Goal: Navigation & Orientation: Find specific page/section

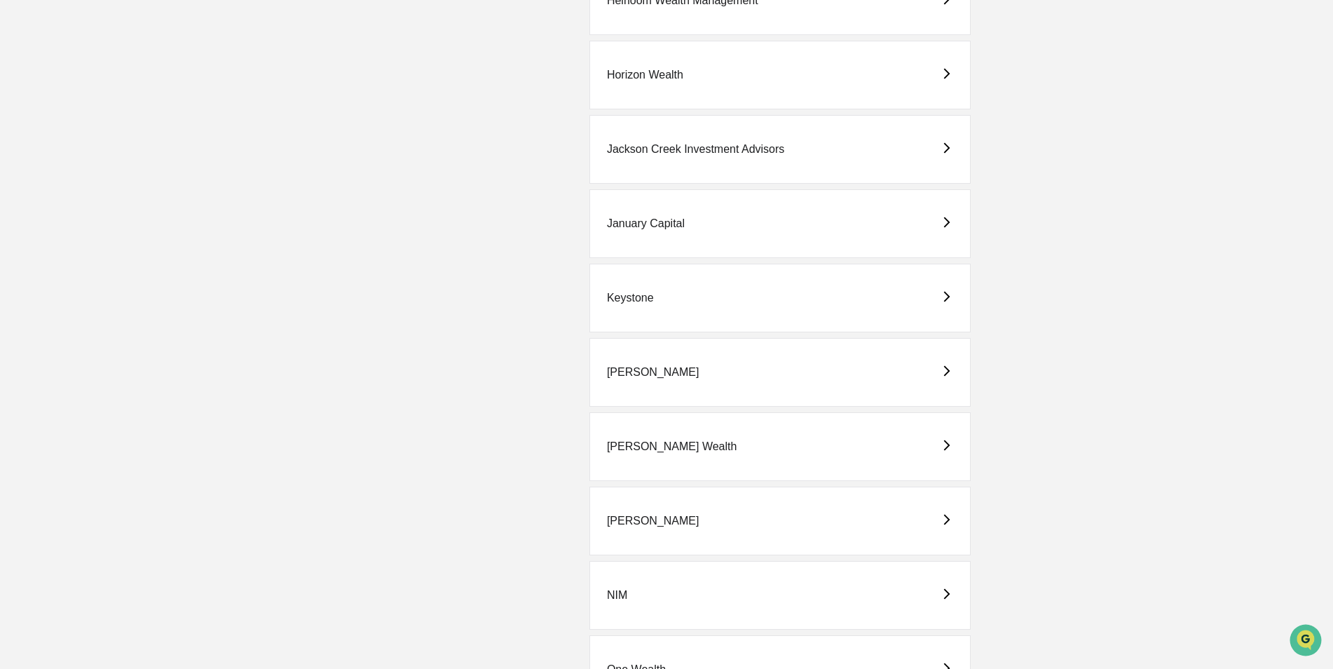
scroll to position [1822, 0]
click at [632, 517] on div "[PERSON_NAME]" at bounding box center [653, 516] width 93 height 13
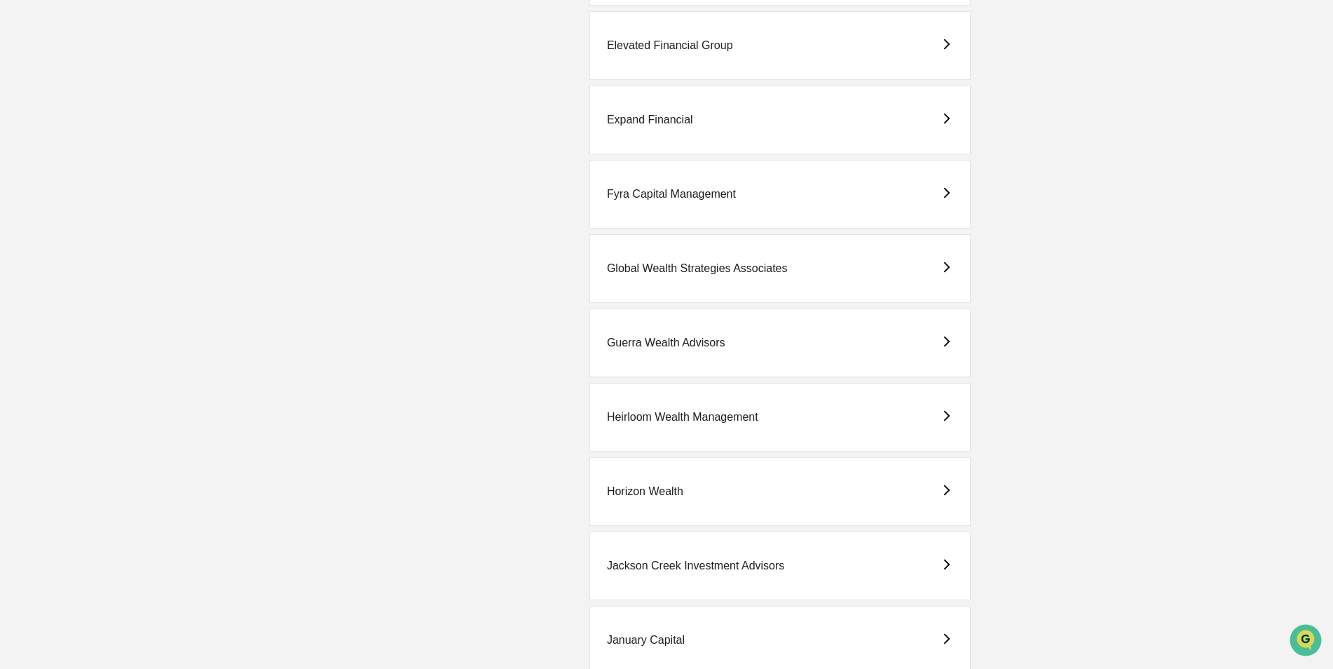
click at [686, 423] on div "Heirloom Wealth Management" at bounding box center [682, 417] width 151 height 13
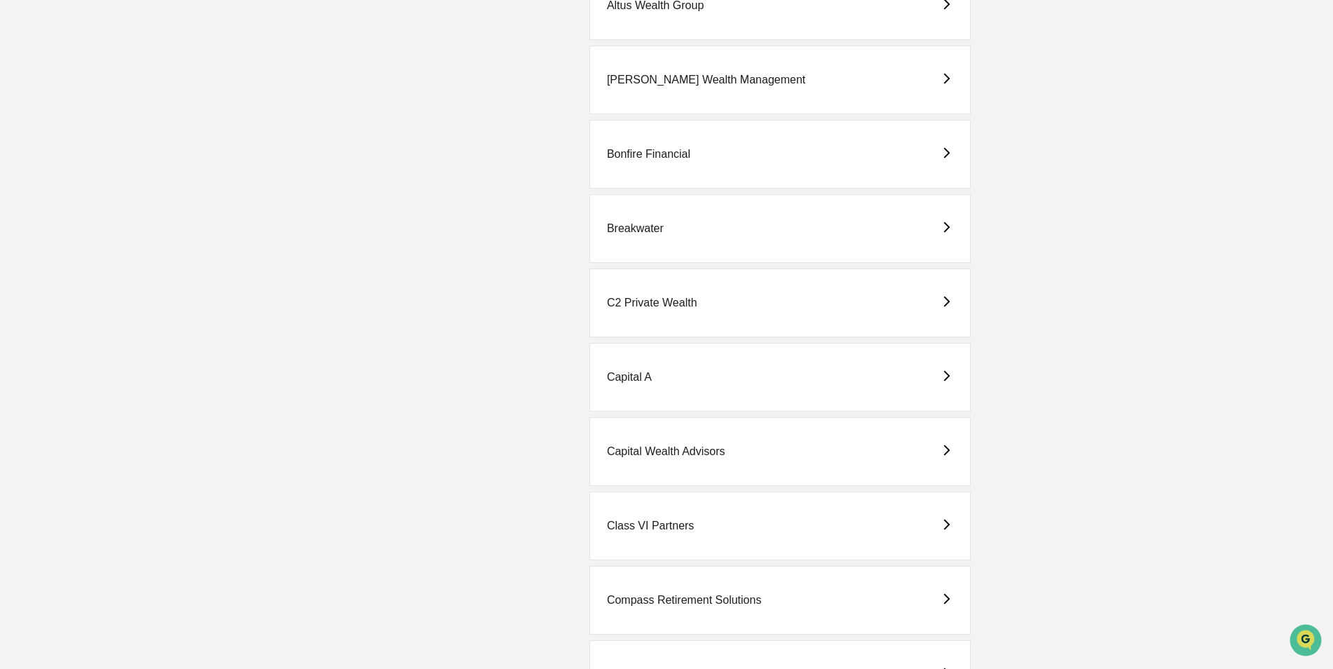
scroll to position [561, 0]
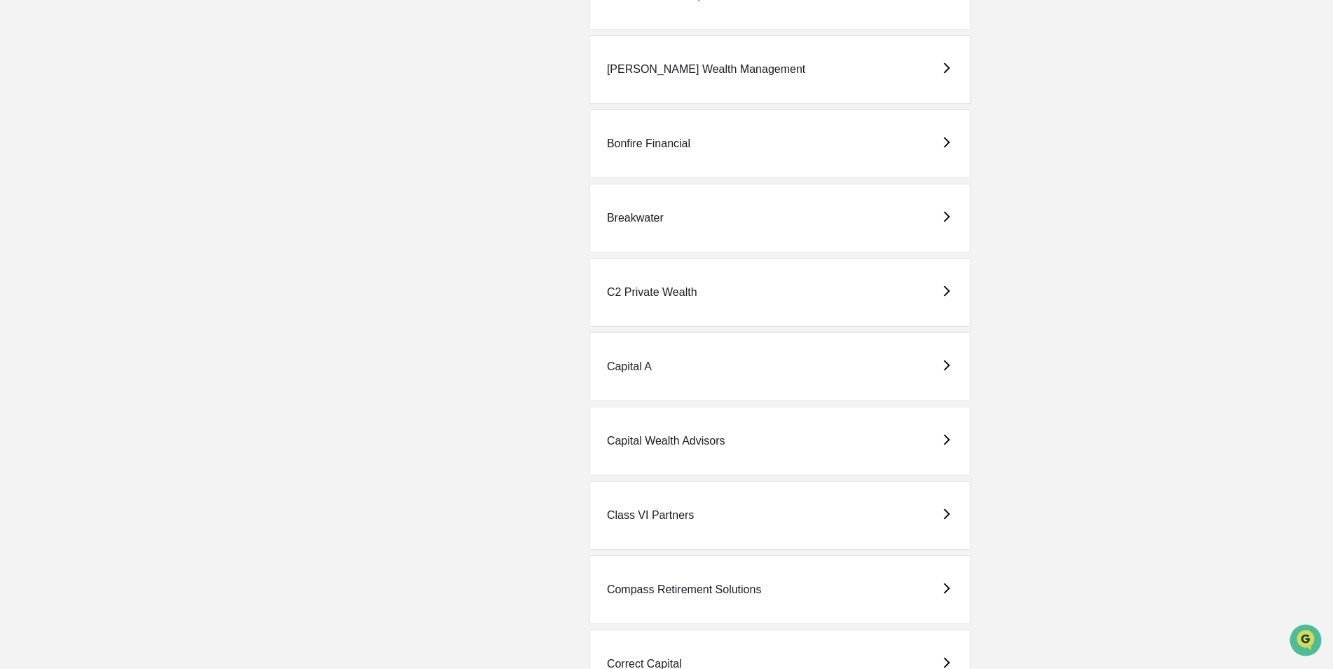
click at [642, 514] on div "Class VI Partners" at bounding box center [650, 515] width 87 height 13
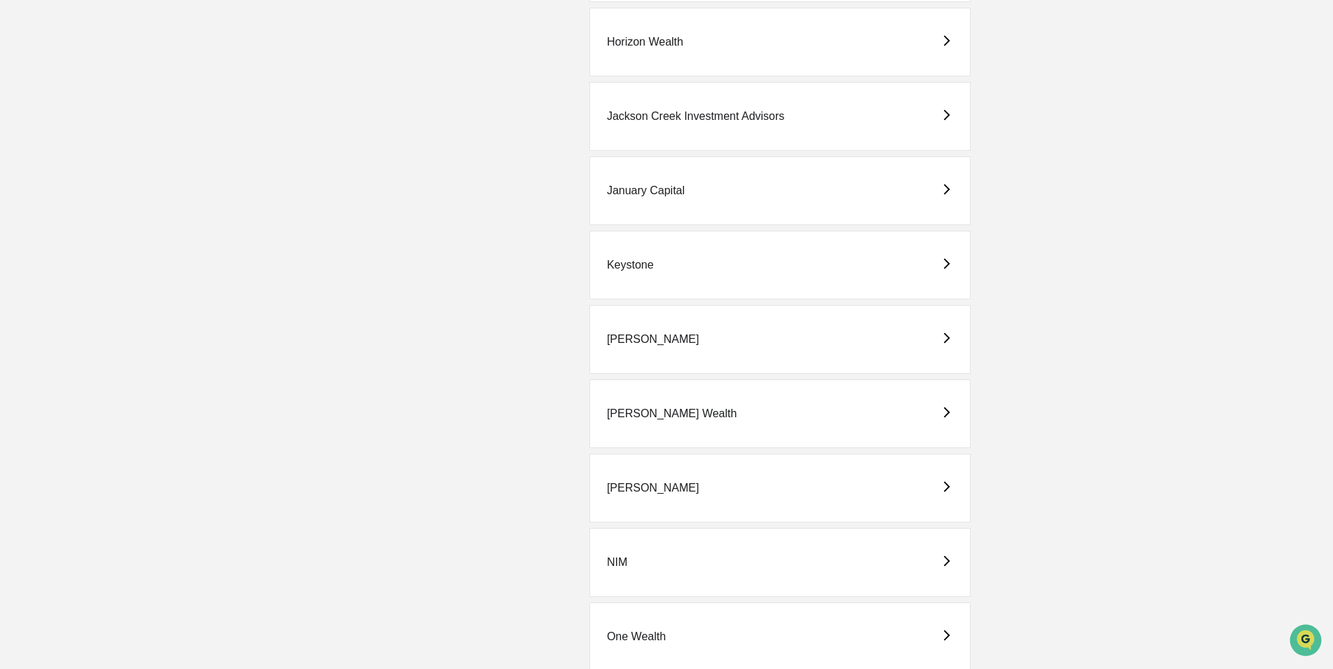
scroll to position [1893, 0]
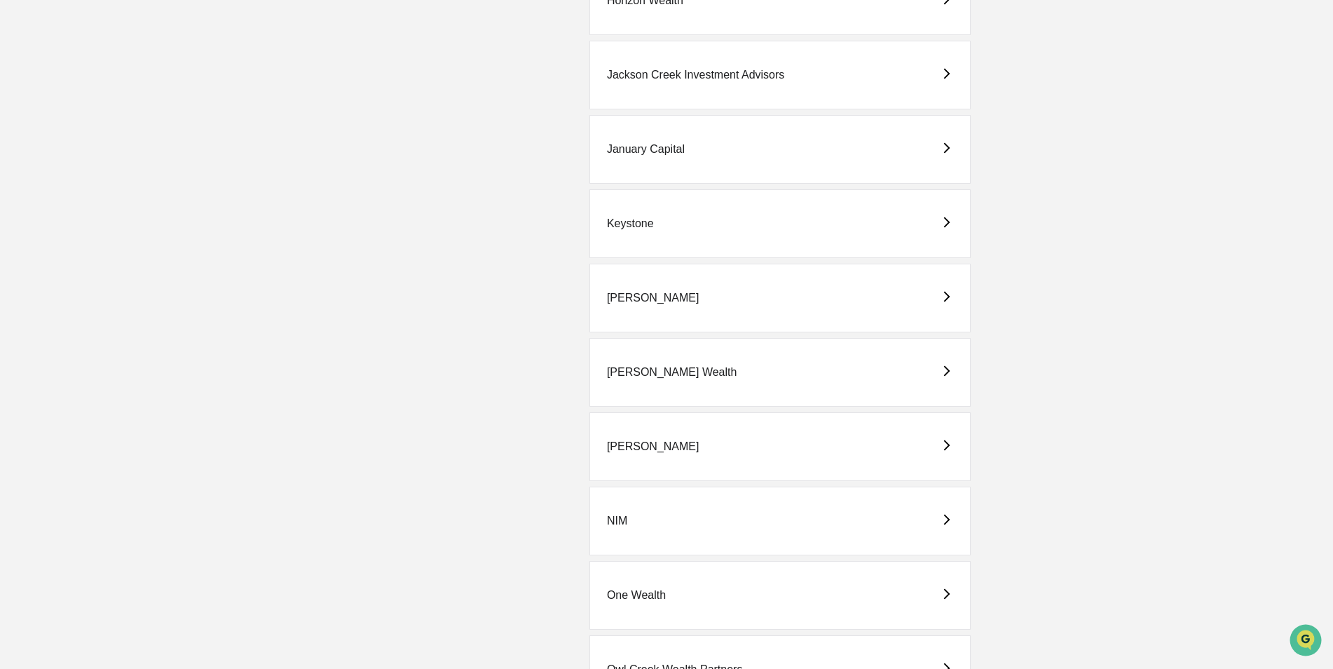
click at [656, 369] on div "[PERSON_NAME] Wealth" at bounding box center [672, 372] width 130 height 13
